Goal: Find specific page/section: Find specific page/section

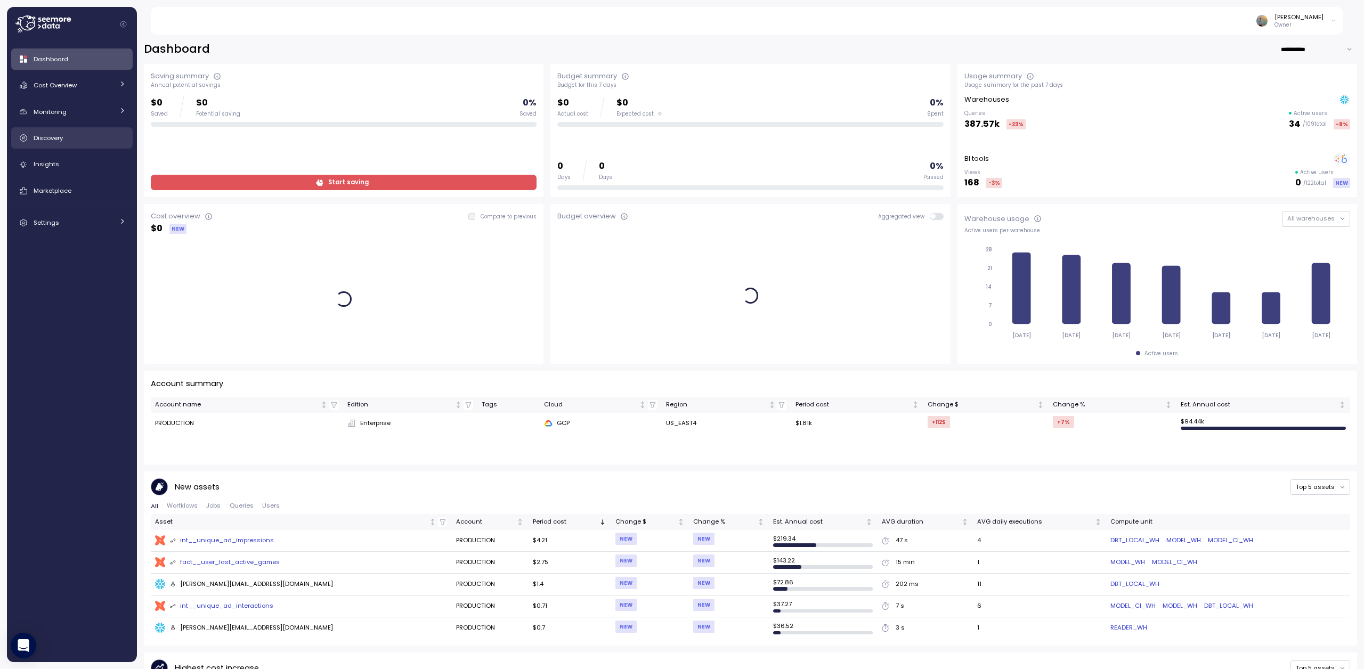
click at [60, 144] on link "Discovery" at bounding box center [71, 137] width 121 height 21
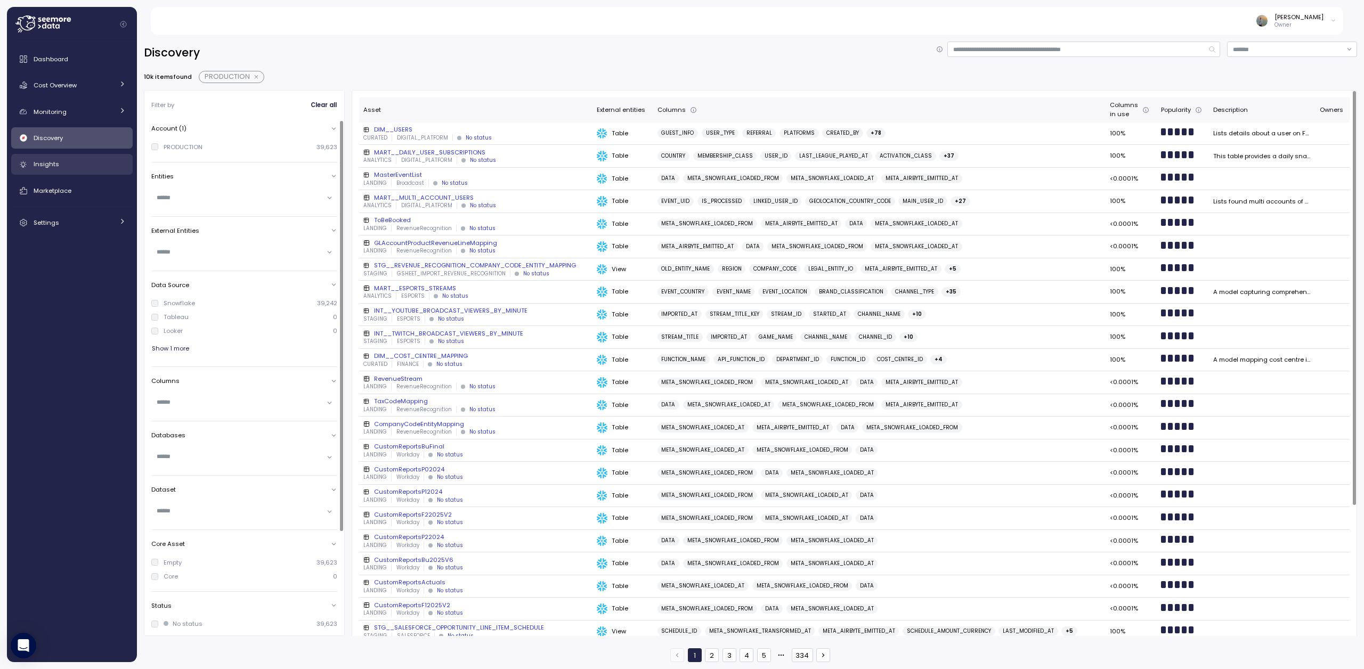
click at [61, 165] on div "Insights" at bounding box center [80, 164] width 92 height 11
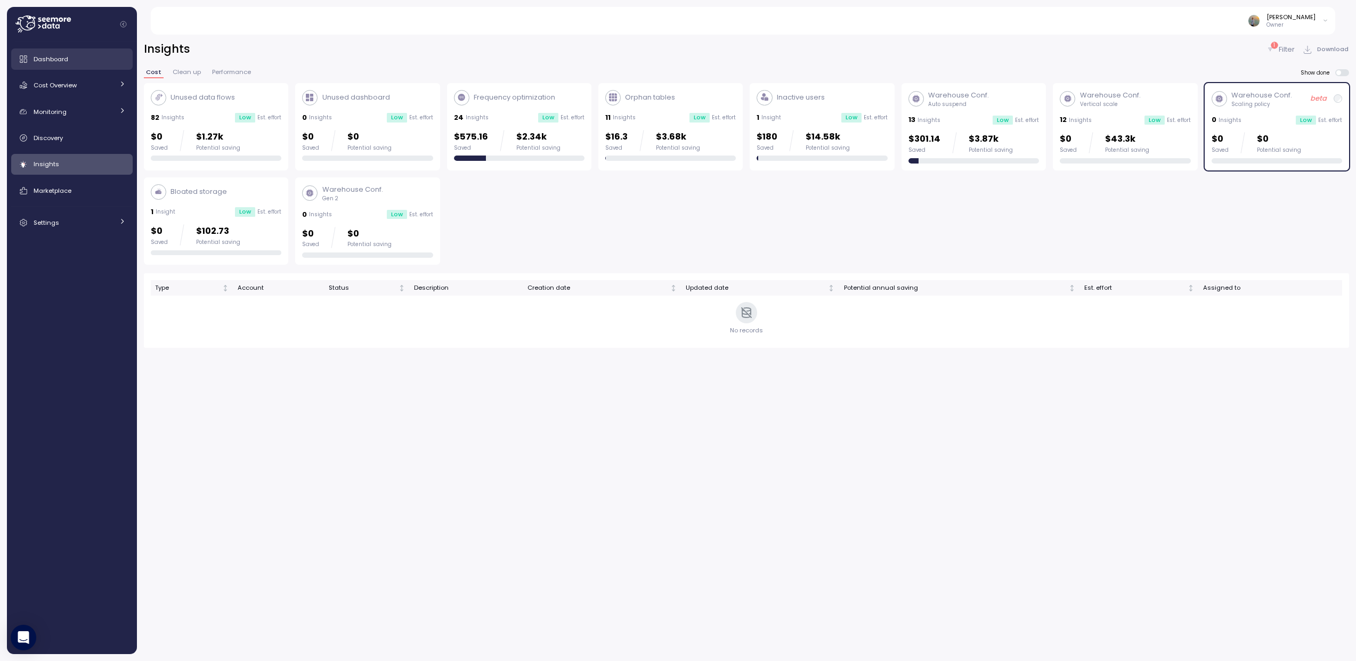
click at [42, 59] on span "Dashboard" at bounding box center [51, 59] width 35 height 9
